Goal: Entertainment & Leisure: Consume media (video, audio)

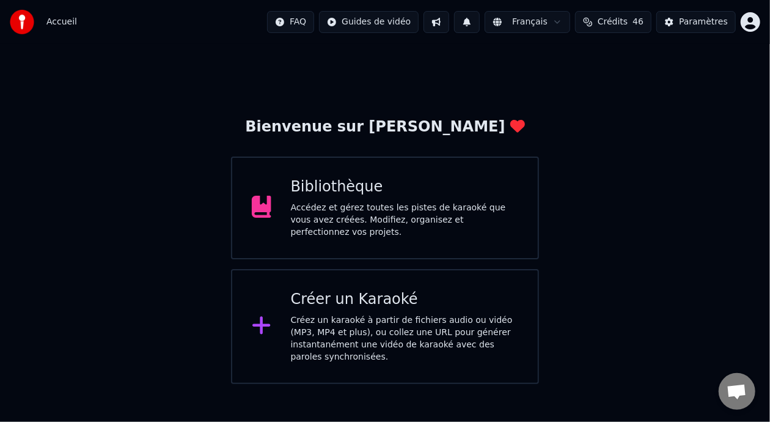
click at [461, 197] on div "Bibliothèque" at bounding box center [405, 187] width 228 height 20
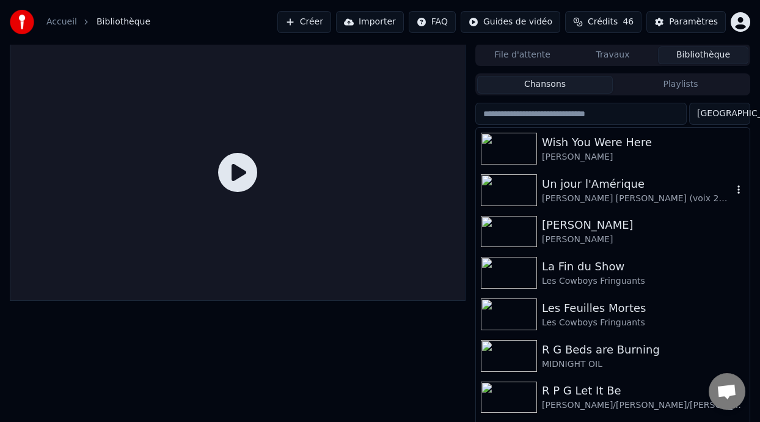
click at [610, 190] on div "Un jour l'Amérique" at bounding box center [637, 183] width 191 height 17
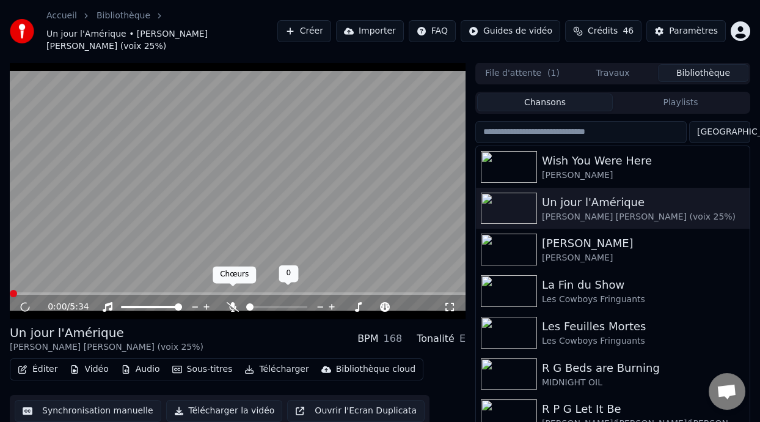
click at [231, 302] on icon at bounding box center [233, 307] width 12 height 10
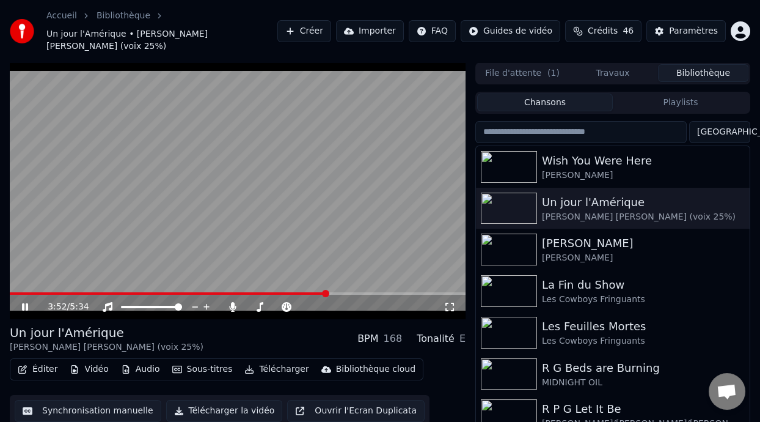
click at [27, 303] on icon at bounding box center [25, 306] width 6 height 7
